Goal: Navigation & Orientation: Find specific page/section

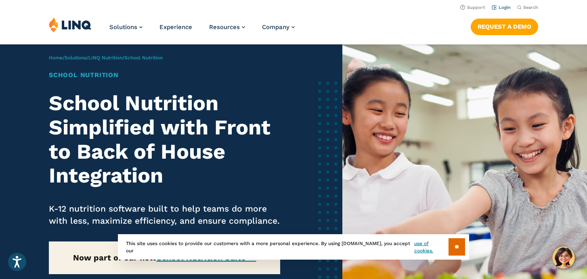
click at [504, 7] on link "Login" at bounding box center [501, 7] width 19 height 5
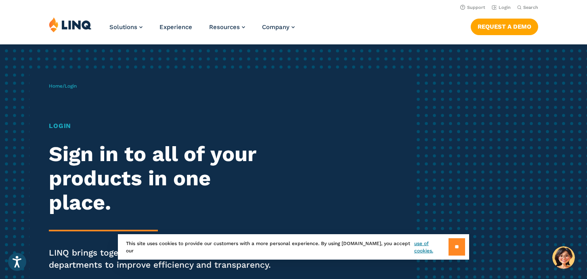
click at [459, 248] on input "**" at bounding box center [457, 246] width 17 height 17
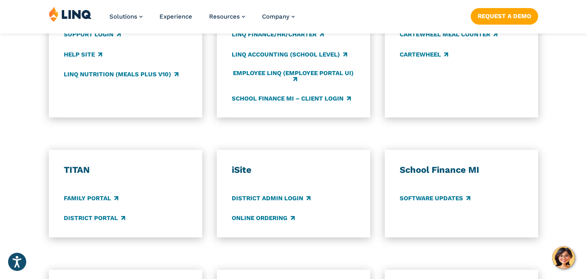
scroll to position [526, 0]
click at [100, 197] on link "Family Portal" at bounding box center [91, 198] width 55 height 9
